Goal: Information Seeking & Learning: Learn about a topic

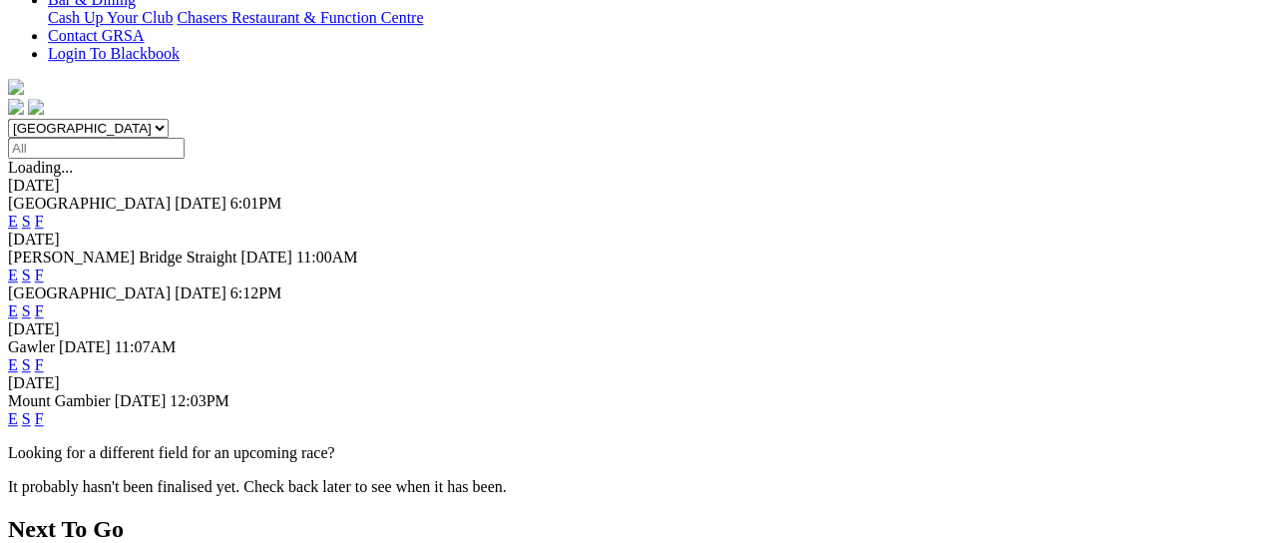
scroll to position [532, 0]
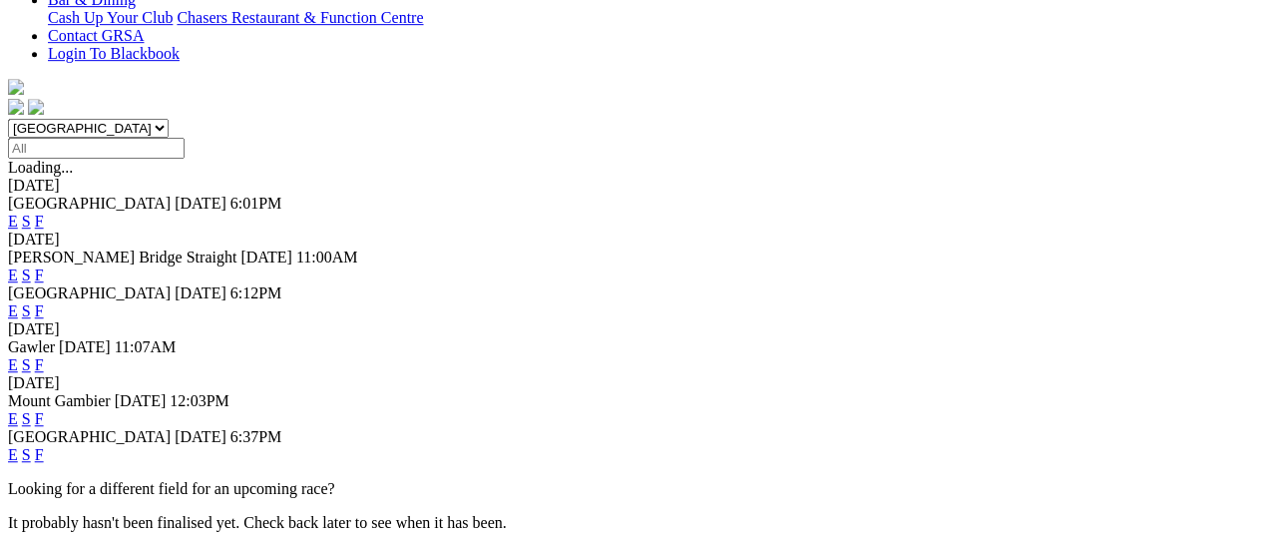
scroll to position [532, 0]
click at [44, 446] on link "F" at bounding box center [39, 454] width 9 height 17
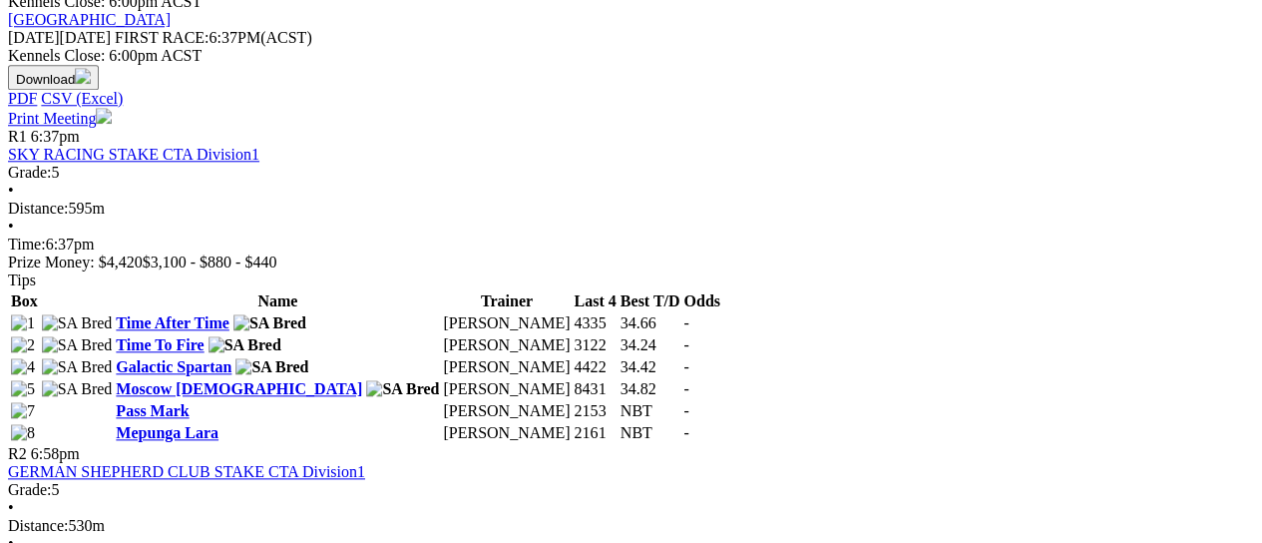
scroll to position [1063, 0]
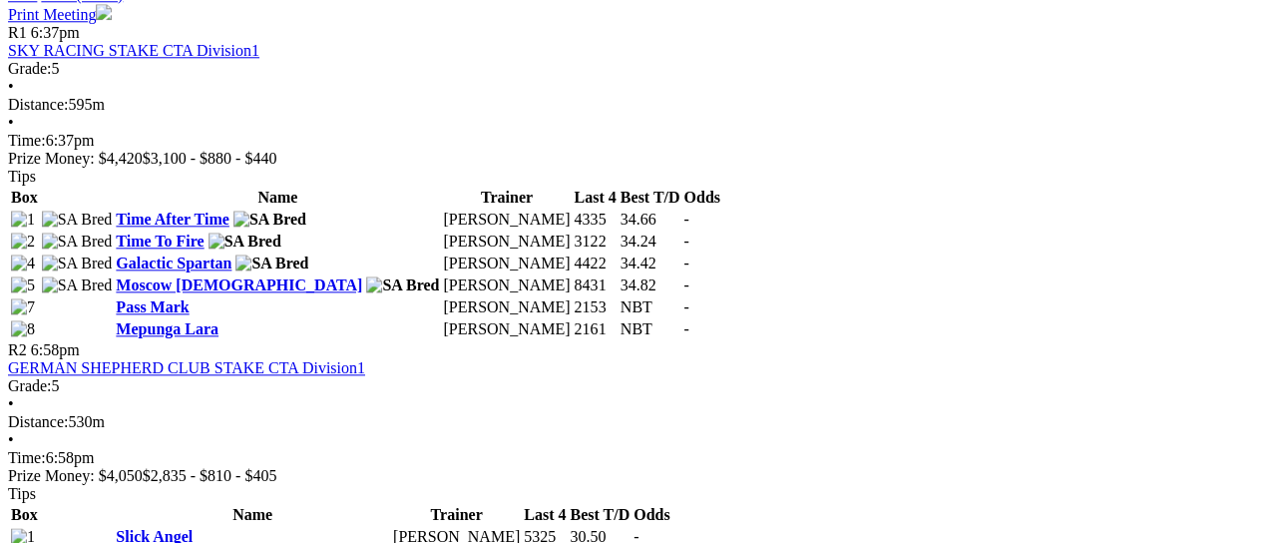
scroll to position [1063, 0]
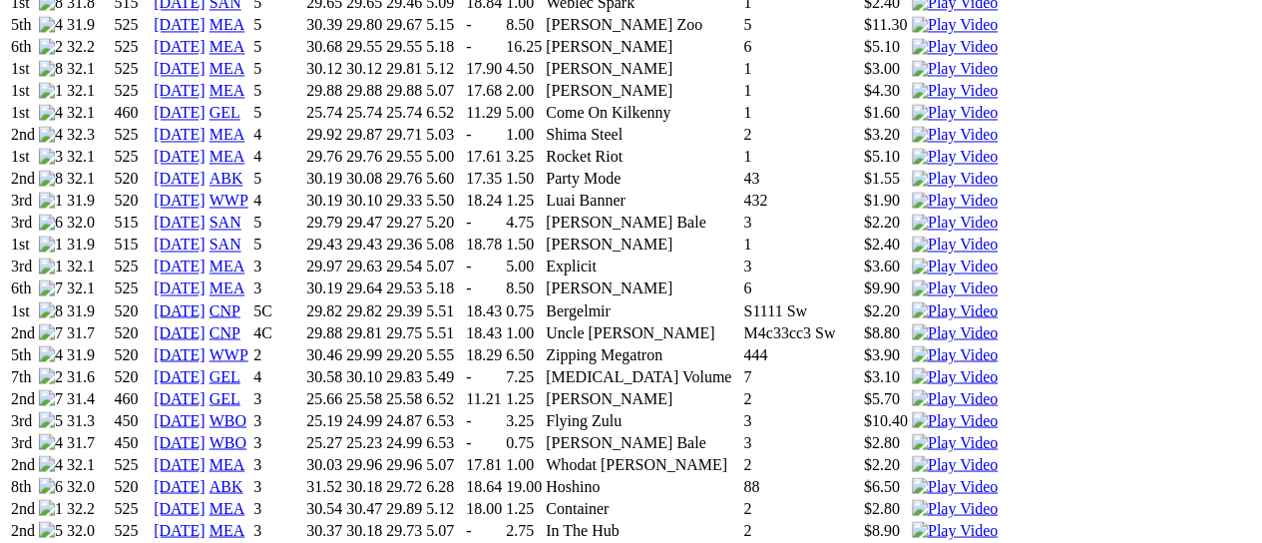
scroll to position [2128, 0]
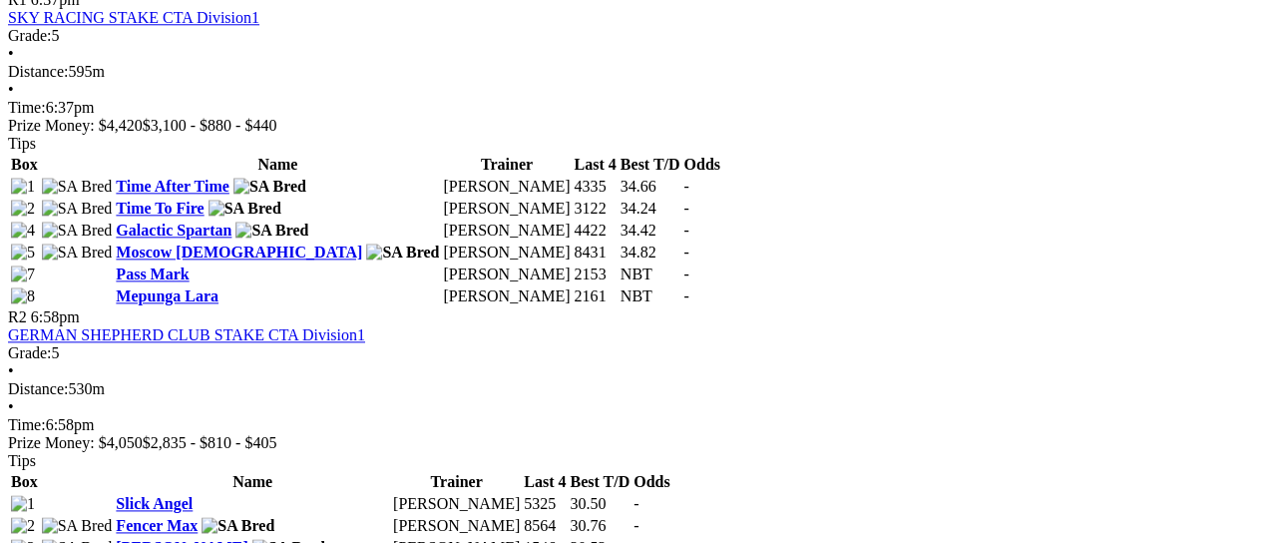
scroll to position [1197, 0]
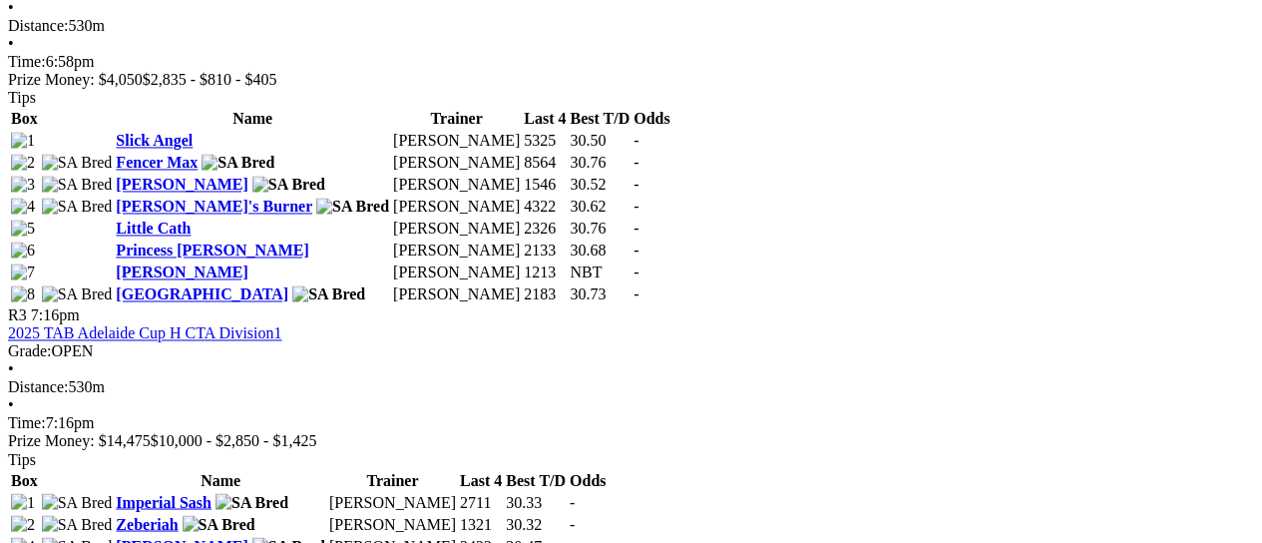
scroll to position [1462, 0]
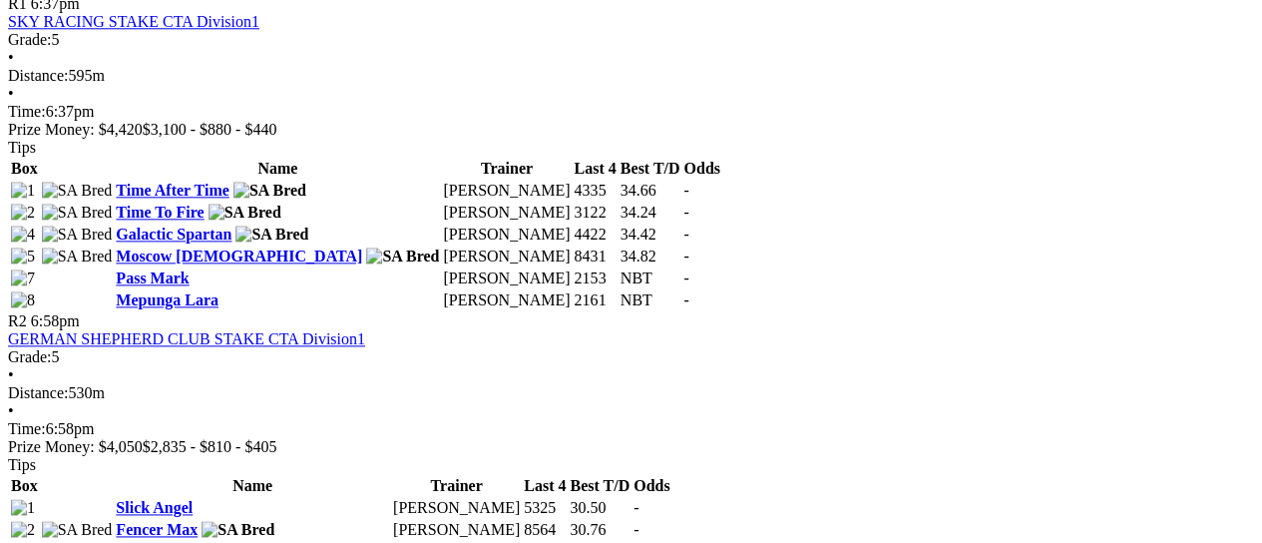
scroll to position [1462, 0]
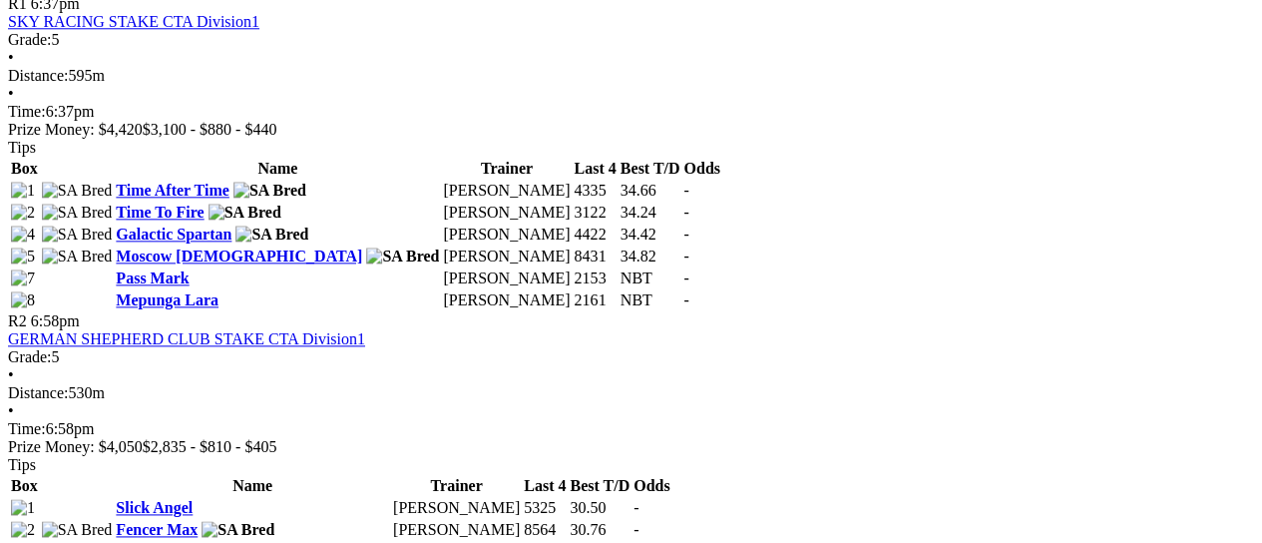
scroll to position [1462, 0]
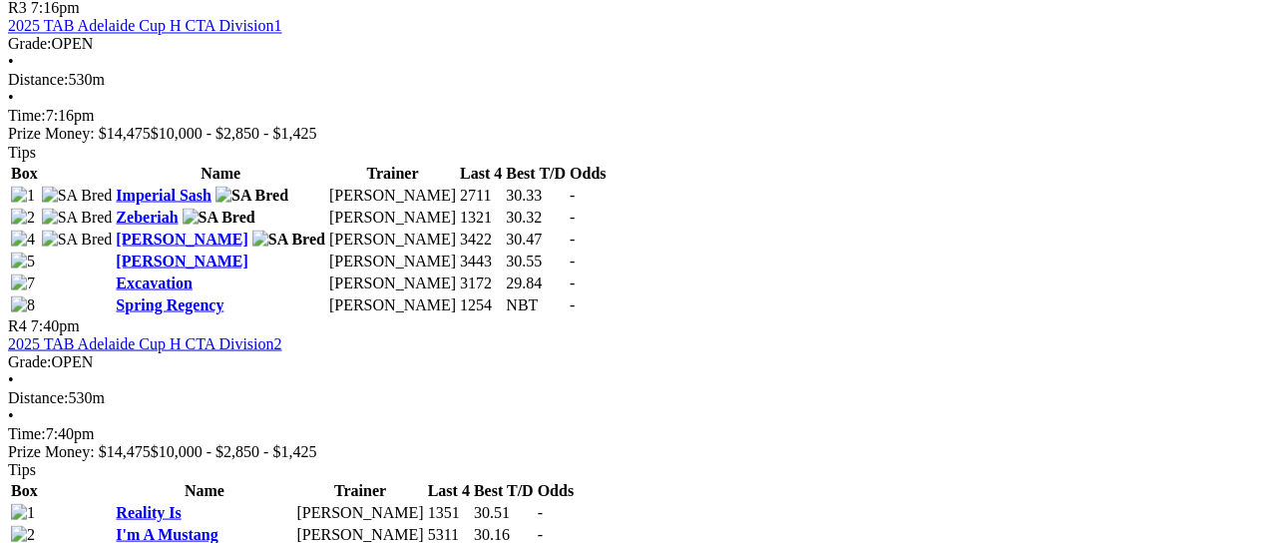
scroll to position [1729, 0]
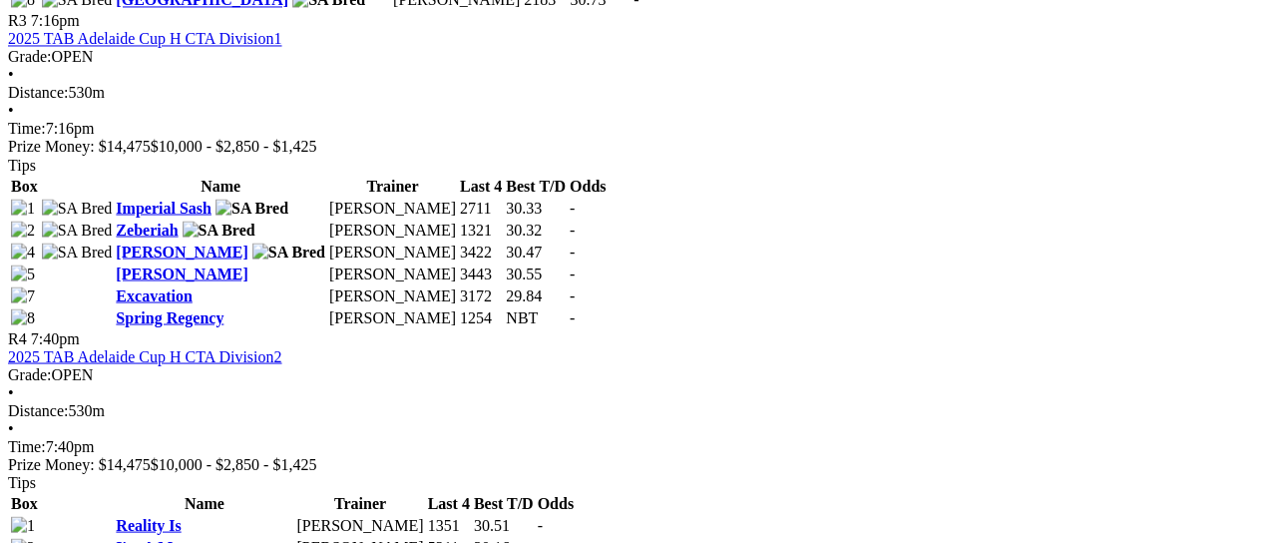
scroll to position [1729, 0]
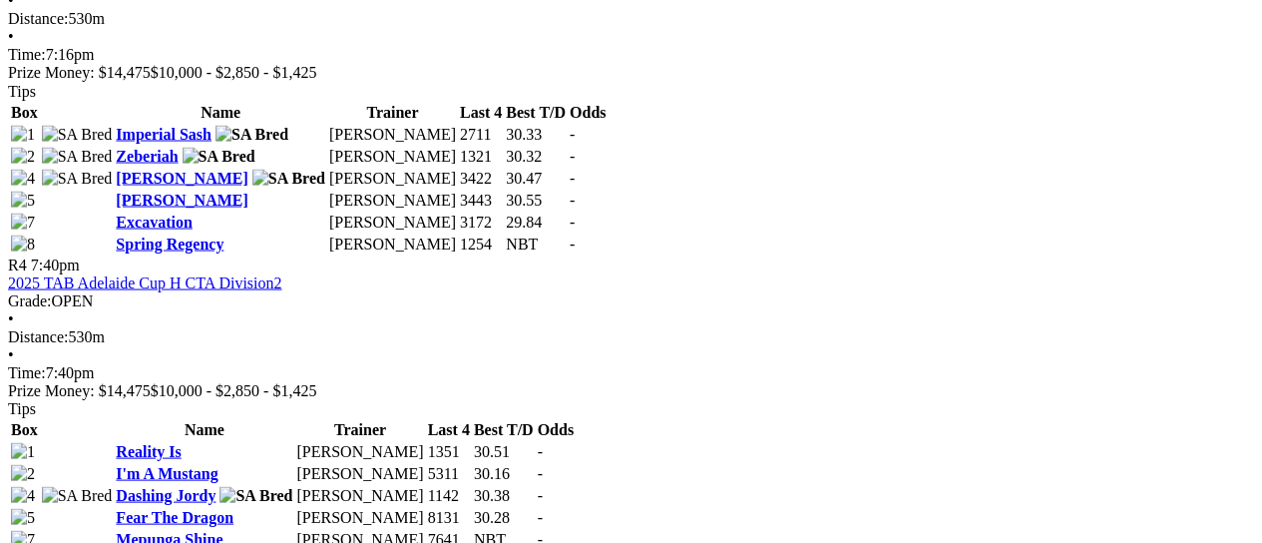
scroll to position [1861, 0]
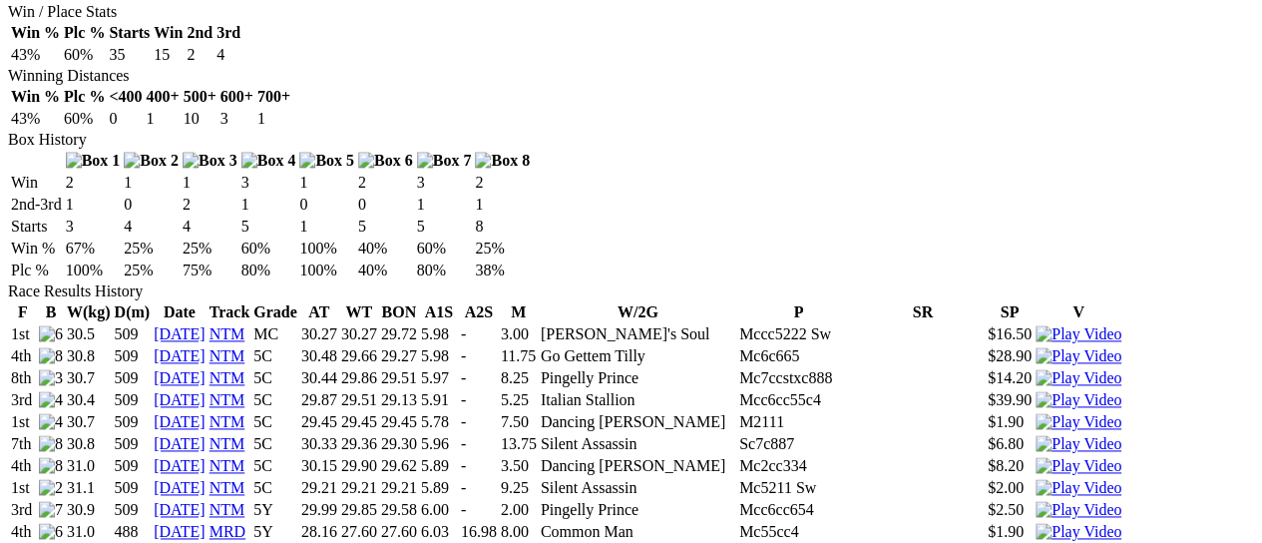
scroll to position [1063, 0]
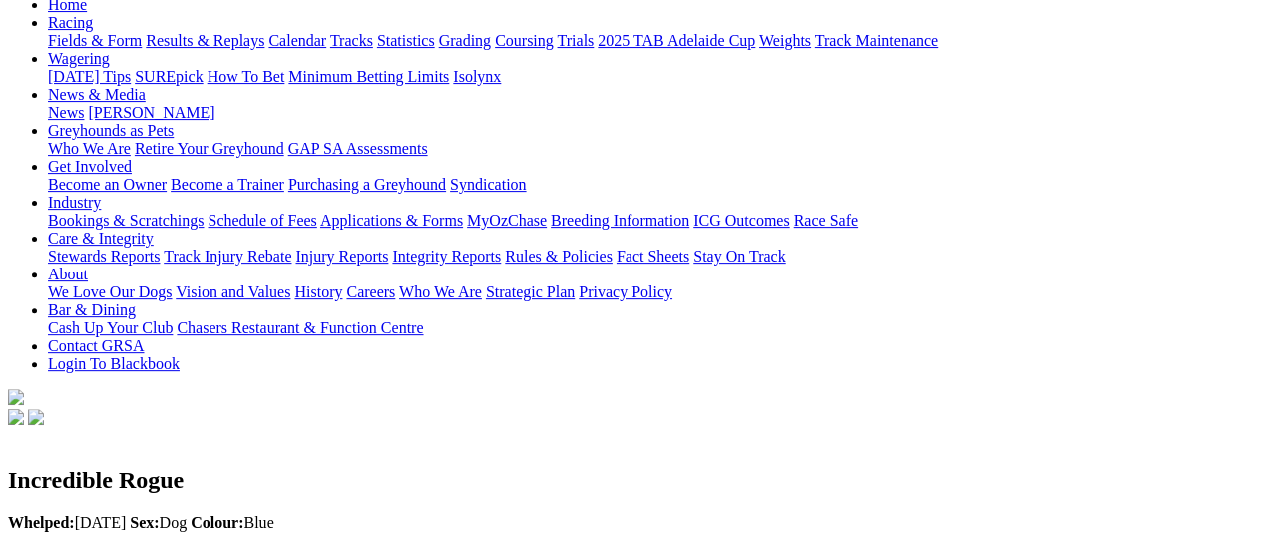
scroll to position [0, 0]
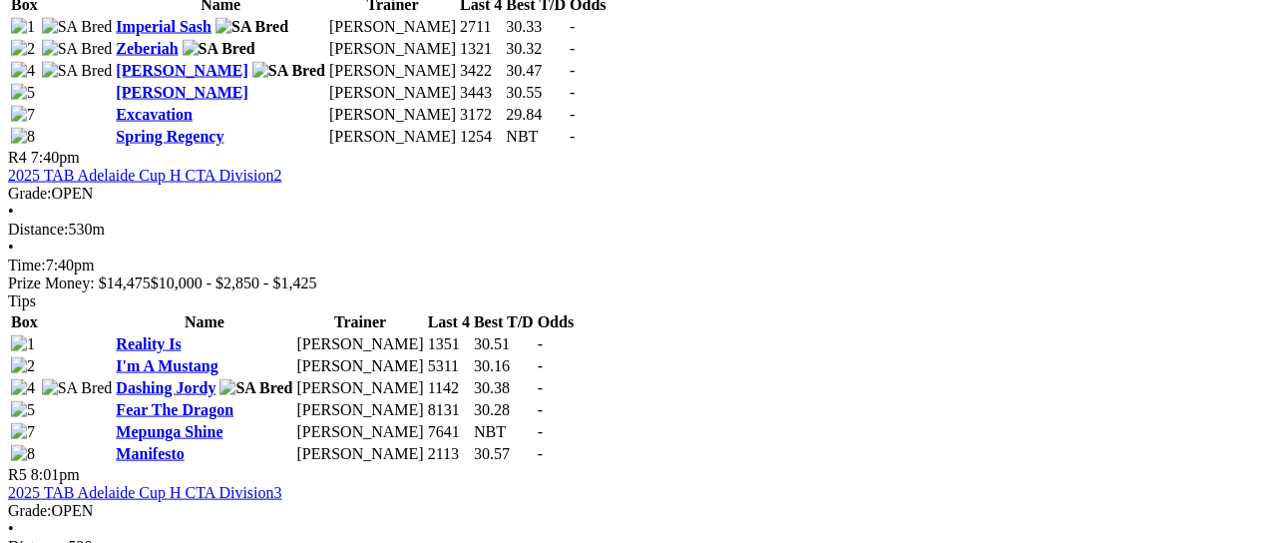
scroll to position [1861, 0]
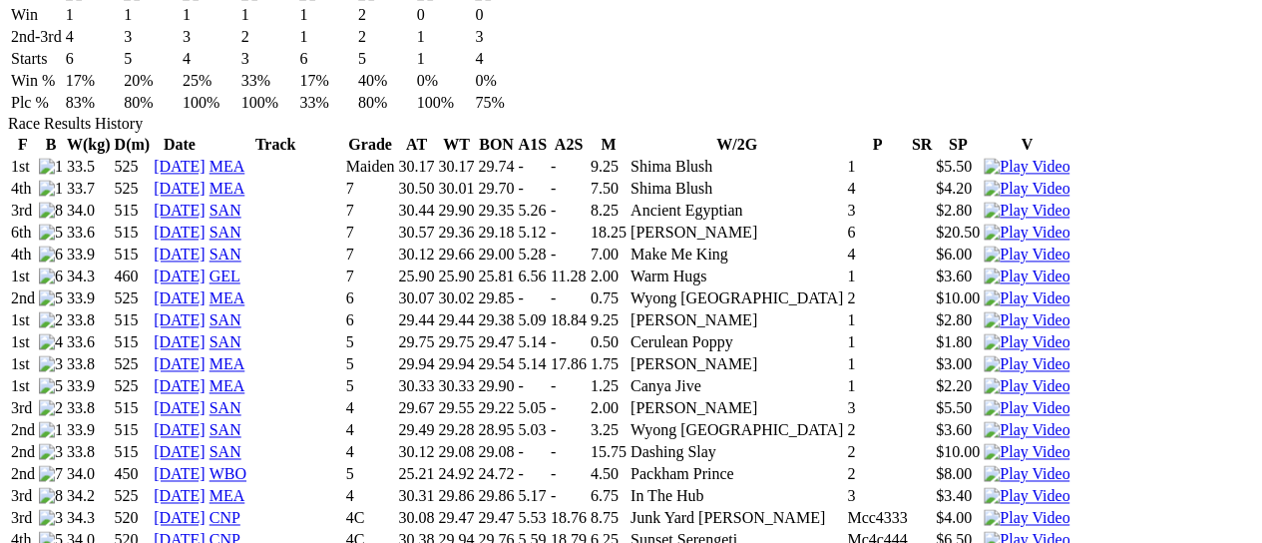
scroll to position [1330, 0]
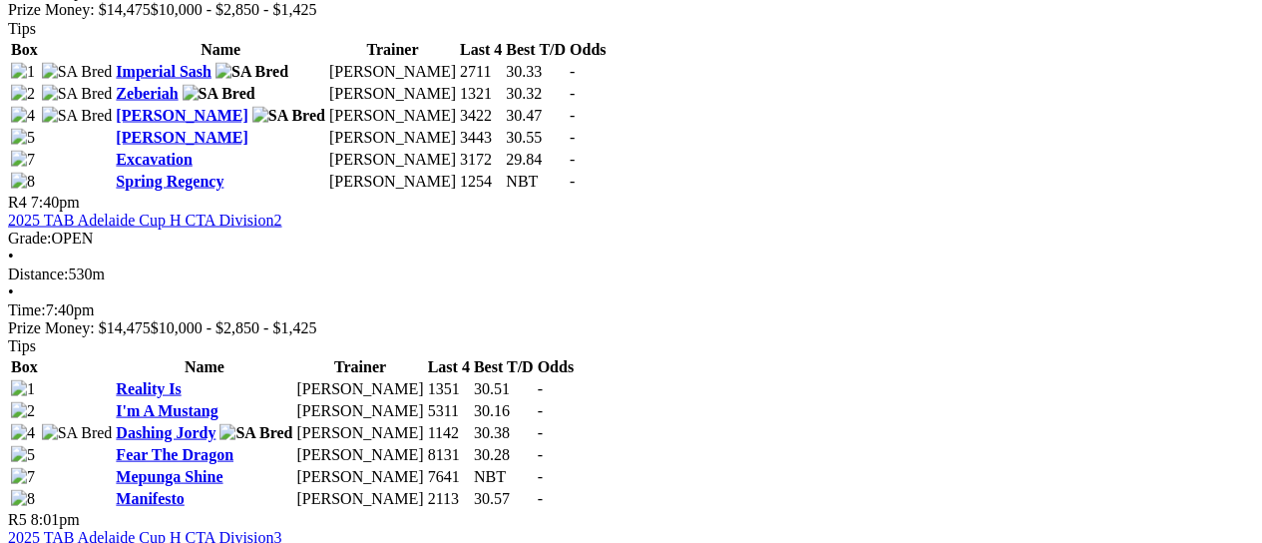
scroll to position [2260, 0]
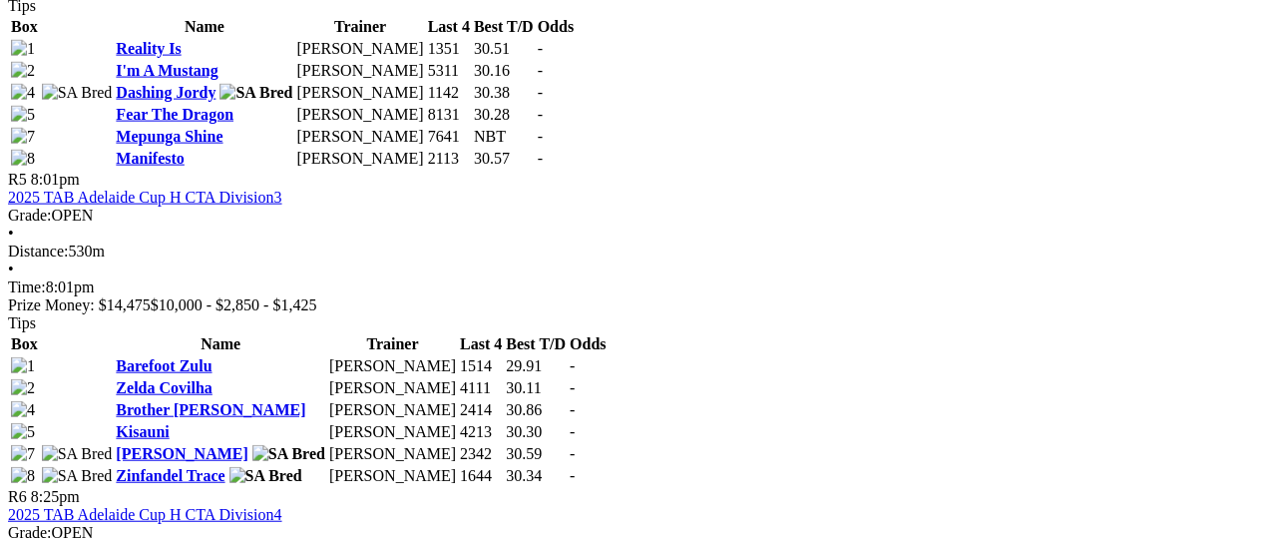
scroll to position [2260, 0]
